Goal: Information Seeking & Learning: Learn about a topic

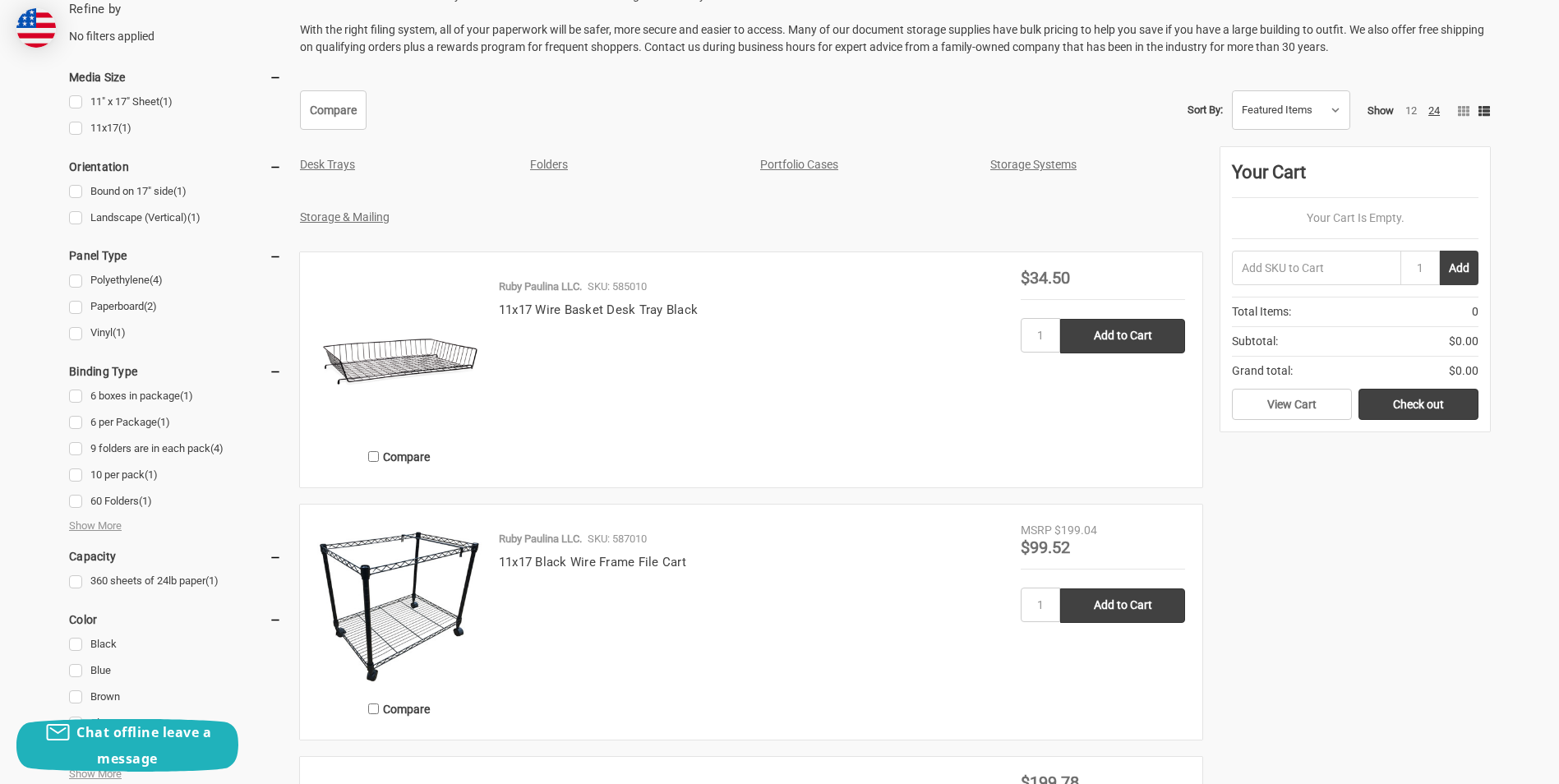
scroll to position [494, 0]
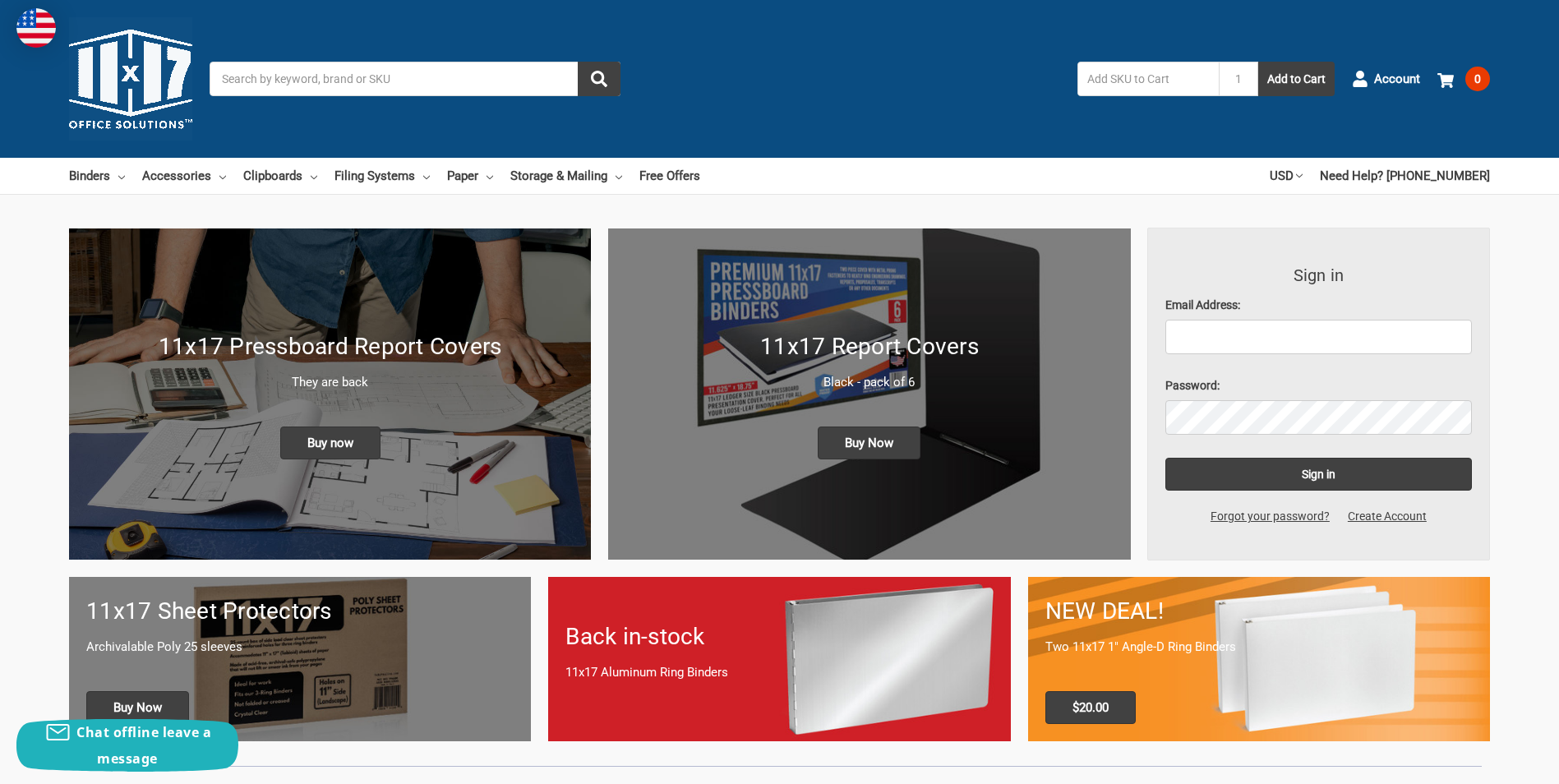
click at [414, 77] on input "Search" at bounding box center [414, 79] width 411 height 34
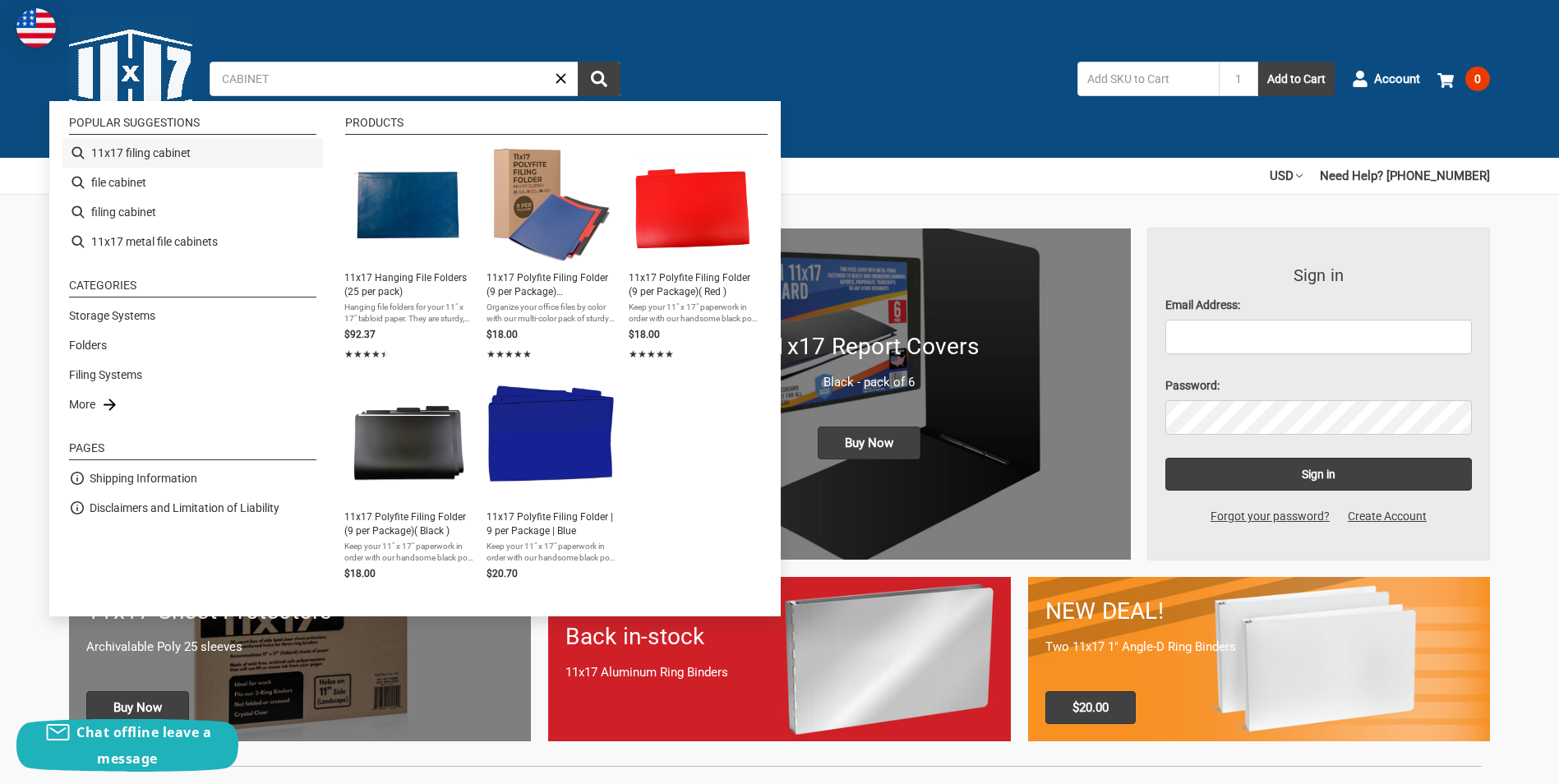
click at [169, 153] on li "11x17 filing cabinet" at bounding box center [193, 153] width 261 height 30
type input "11x17 filing cabinet"
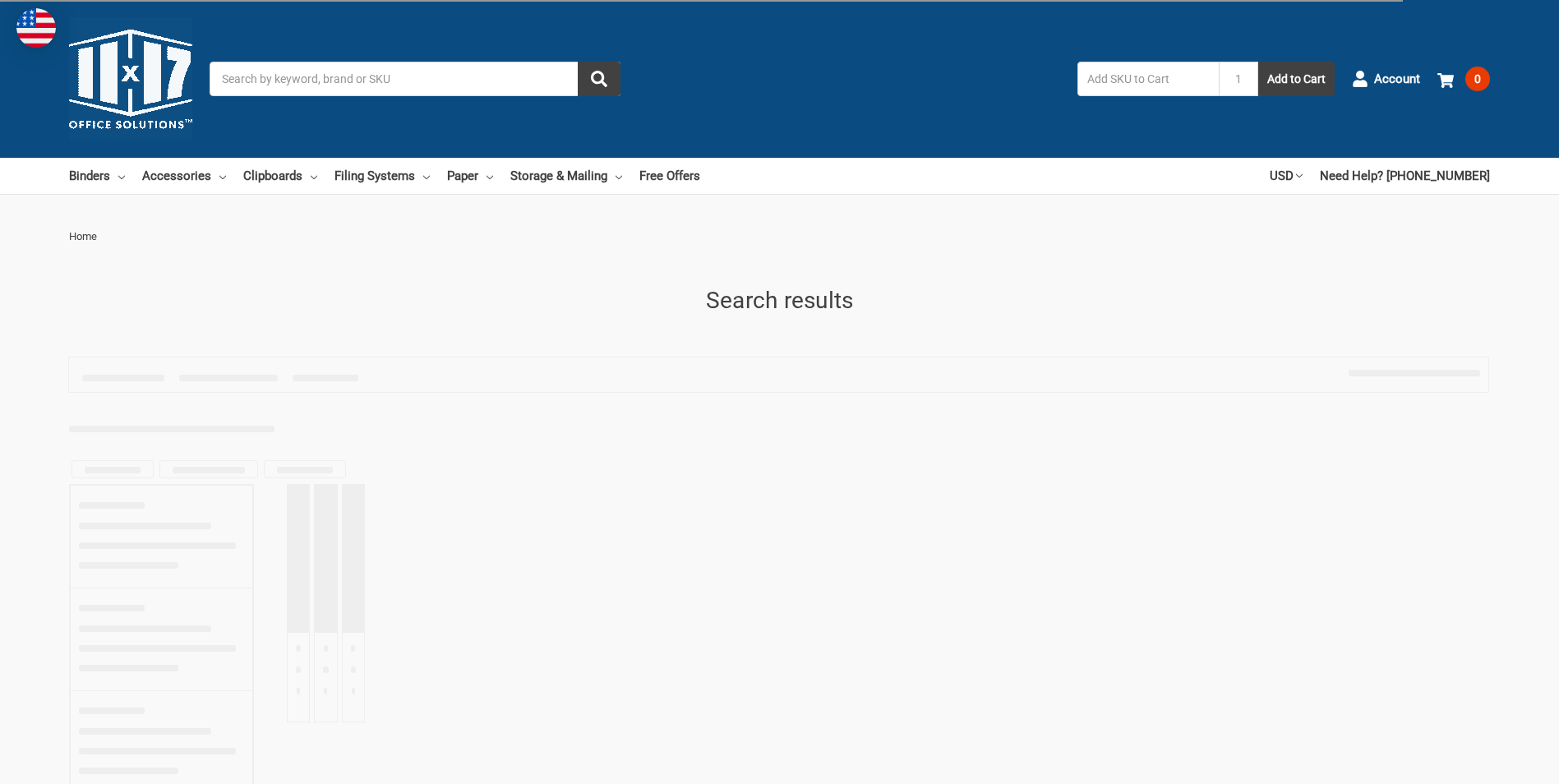
type input "11x17 filing cabinet"
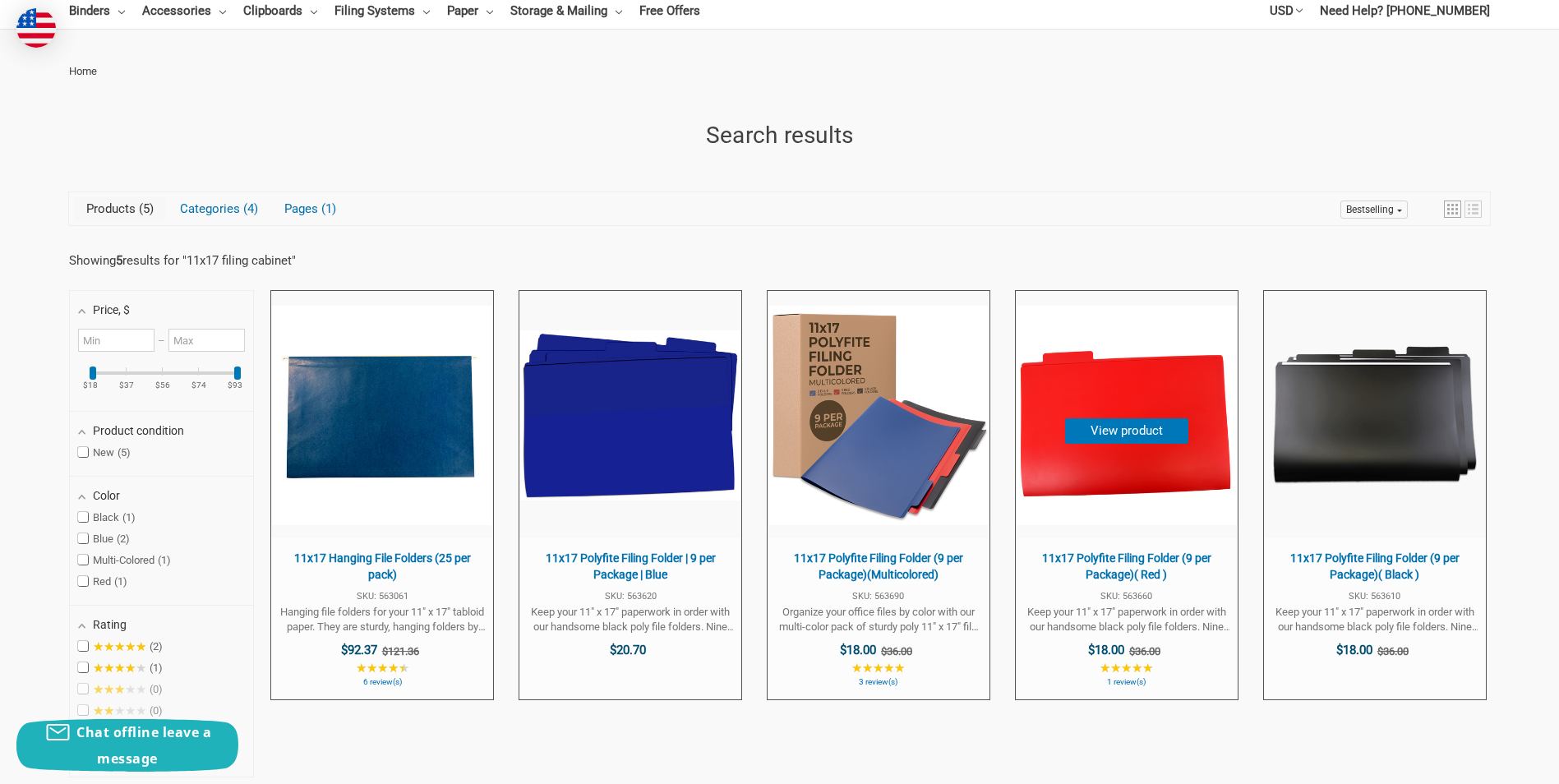
scroll to position [165, 0]
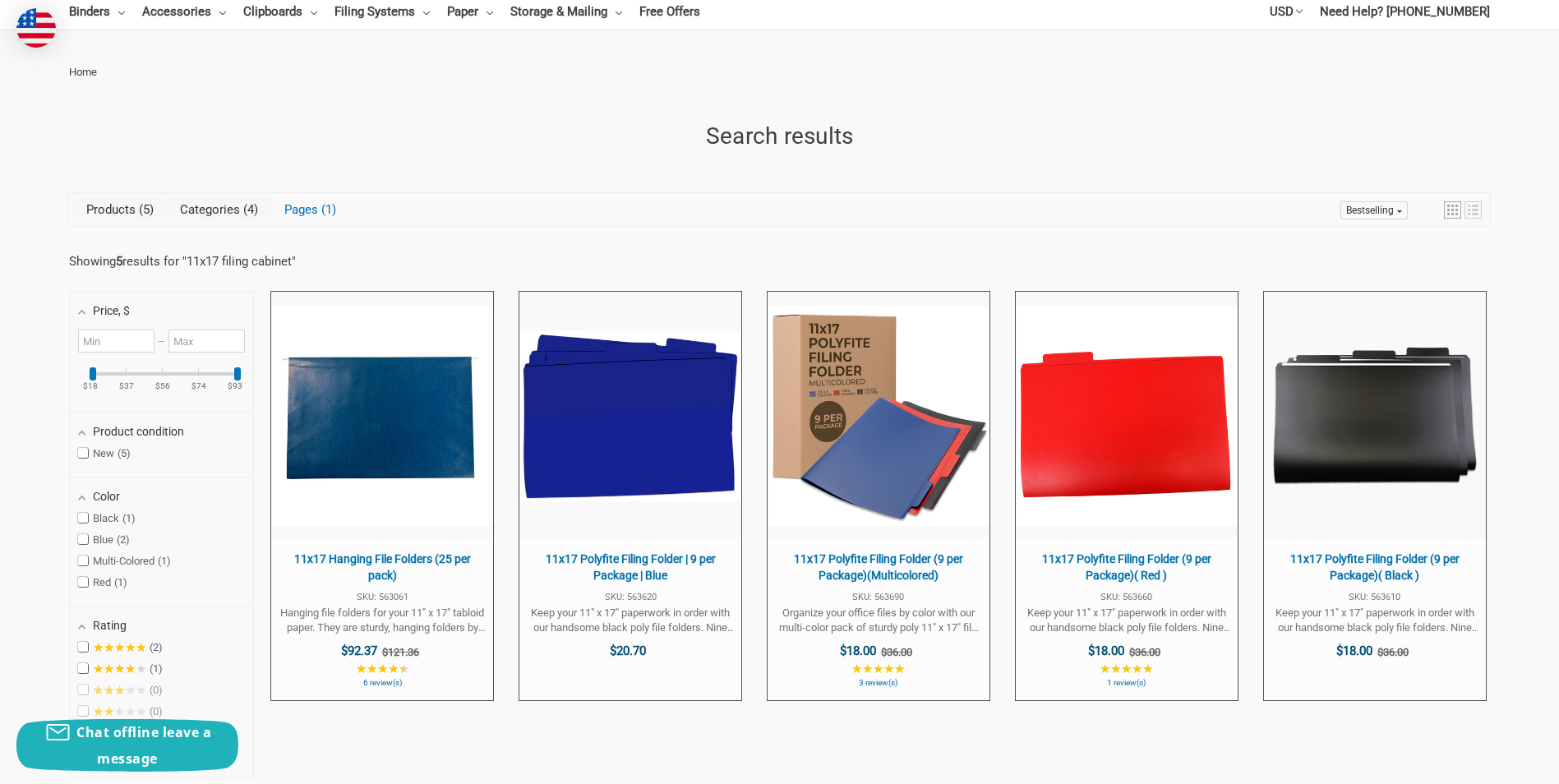
click at [225, 208] on link "Categories 4" at bounding box center [219, 209] width 103 height 23
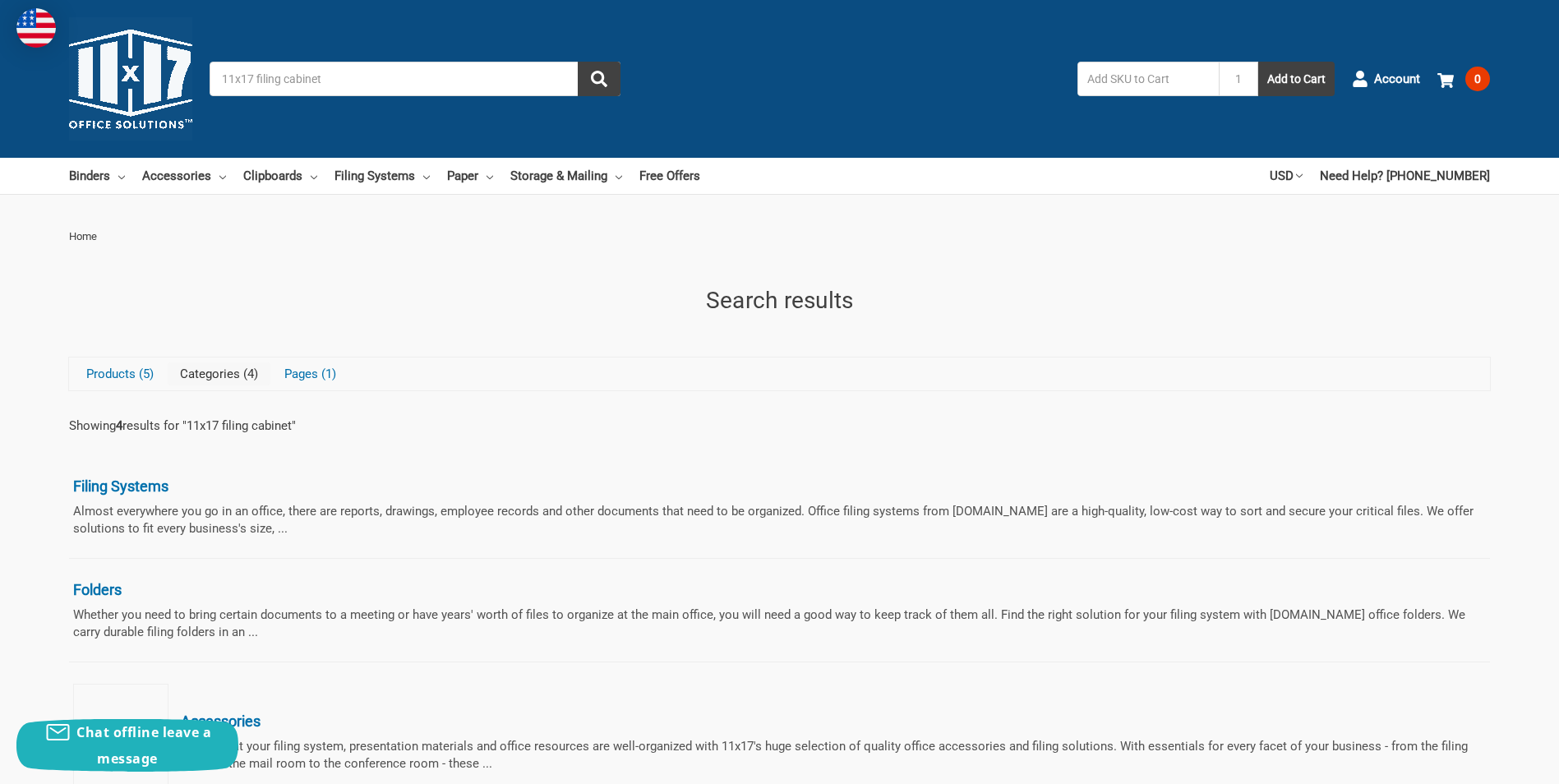
scroll to position [165, 0]
